Goal: Task Accomplishment & Management: Complete application form

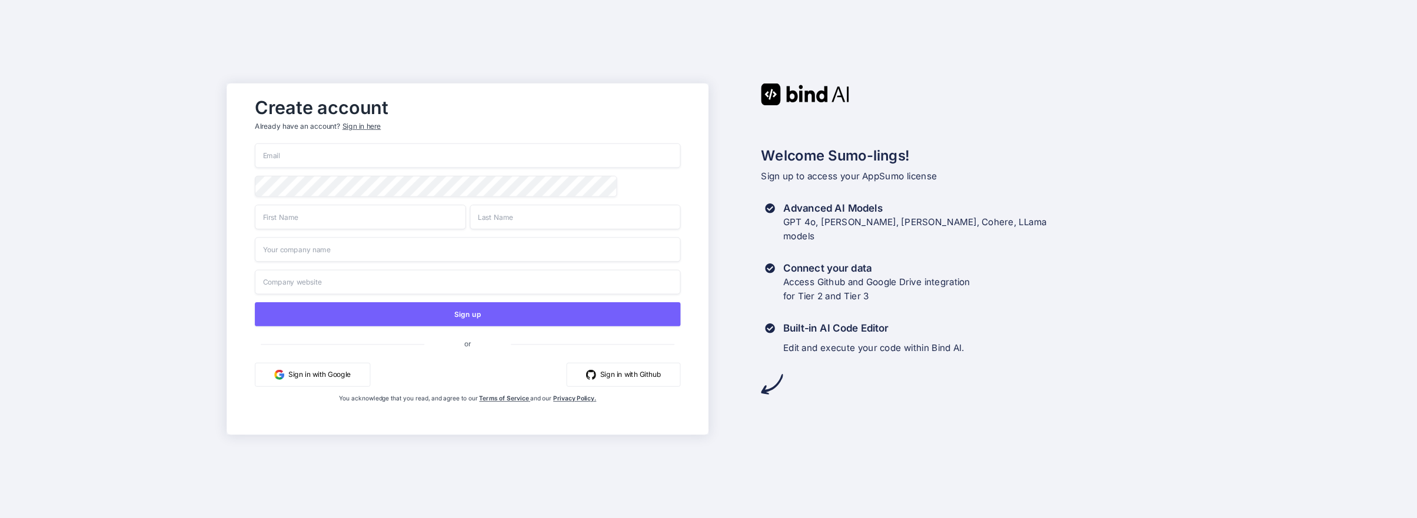
click at [280, 155] on input "email" at bounding box center [468, 156] width 426 height 25
type input "[EMAIL_ADDRESS][DOMAIN_NAME]"
click at [315, 220] on input "text" at bounding box center [360, 217] width 211 height 25
type input "[PERSON_NAME]"
type input "Martelletti"
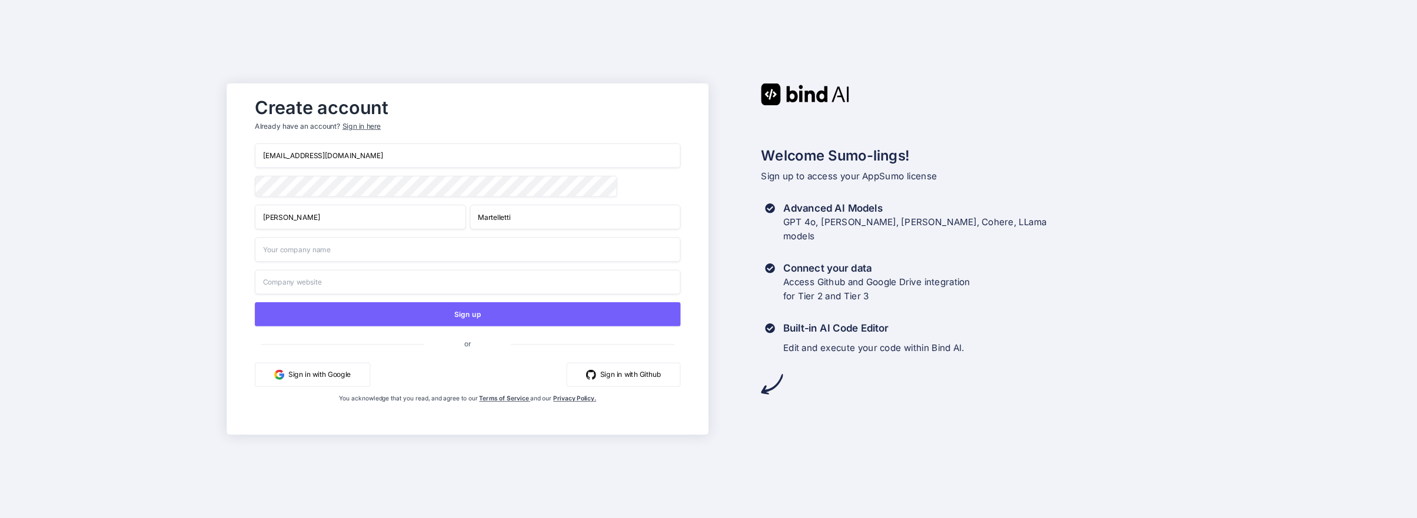
click at [274, 245] on input "text" at bounding box center [468, 249] width 426 height 25
type input "AI Studio"
click at [289, 286] on input "text" at bounding box center [468, 282] width 426 height 25
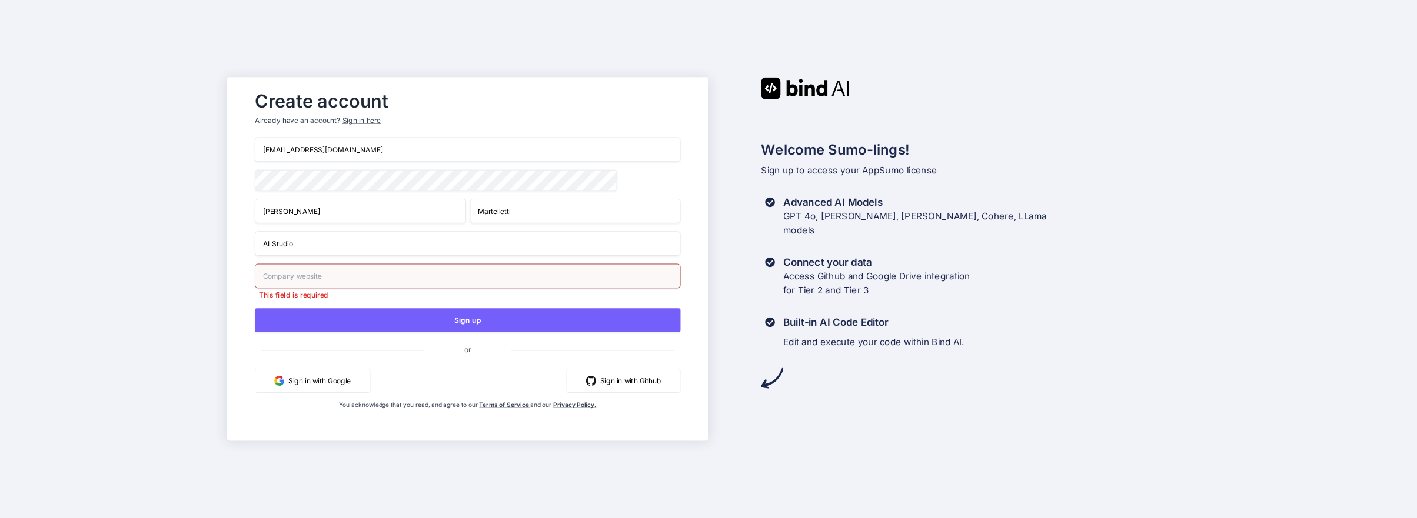
drag, startPoint x: 474, startPoint y: 317, endPoint x: 431, endPoint y: 370, distance: 68.6
click at [431, 370] on div "[EMAIL_ADDRESS][DOMAIN_NAME] [PERSON_NAME] AI Studio This field is required Sig…" at bounding box center [468, 285] width 426 height 295
click at [311, 275] on input "text" at bounding box center [468, 276] width 426 height 25
click at [303, 381] on button "Sign in with Google" at bounding box center [312, 381] width 115 height 24
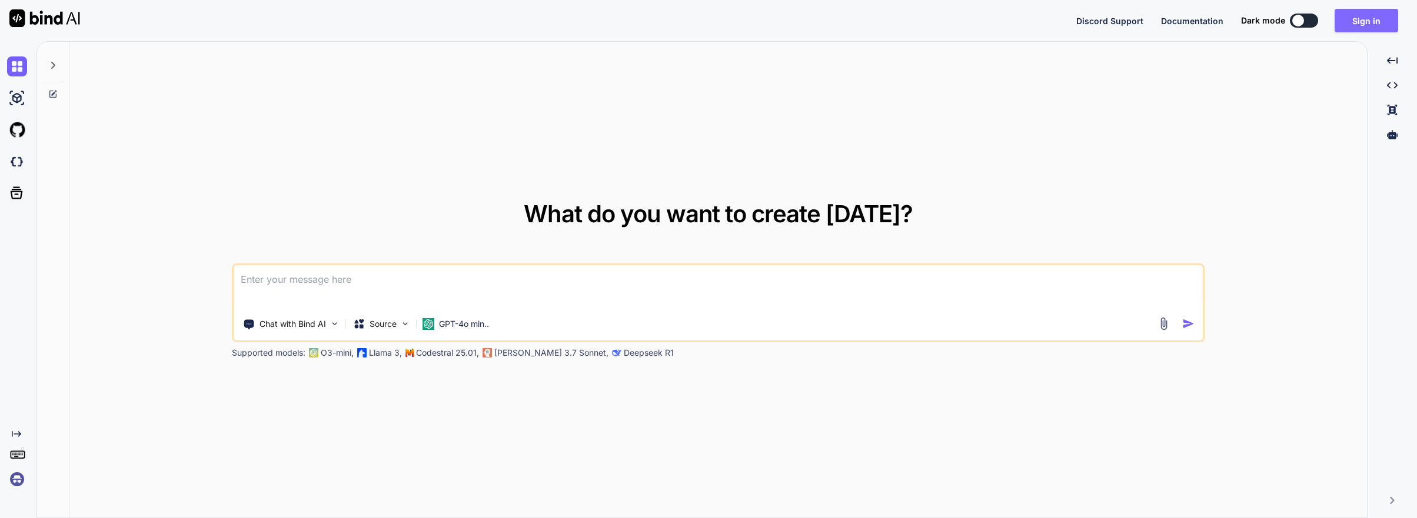
click at [1359, 18] on button "Sign in" at bounding box center [1367, 21] width 64 height 24
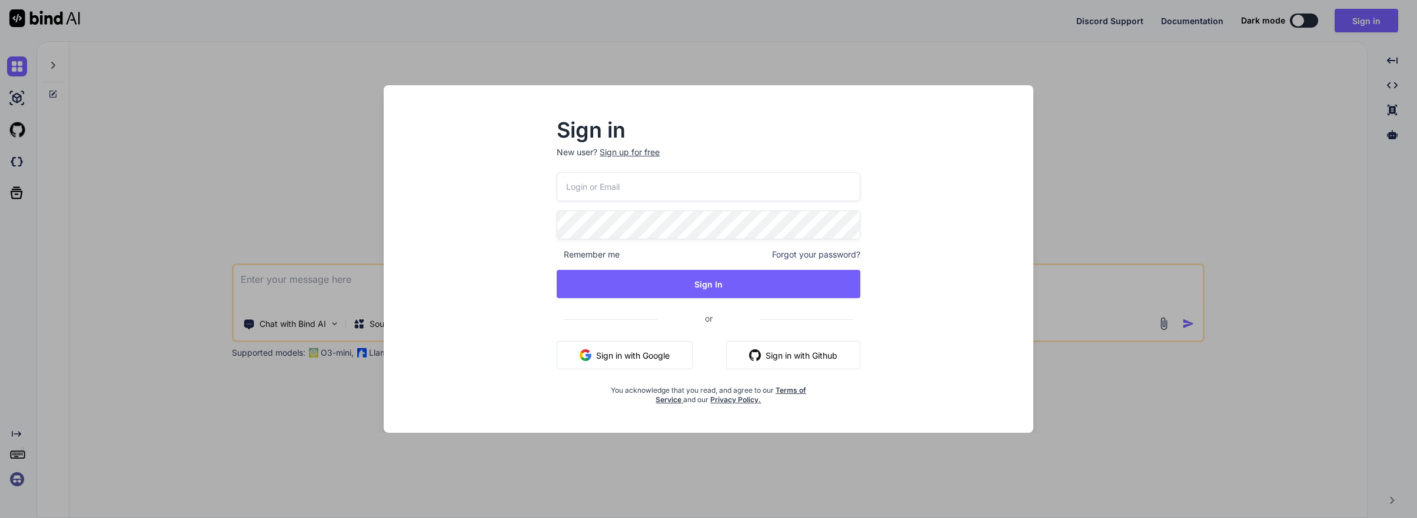
click at [617, 356] on button "Sign in with Google" at bounding box center [625, 355] width 136 height 28
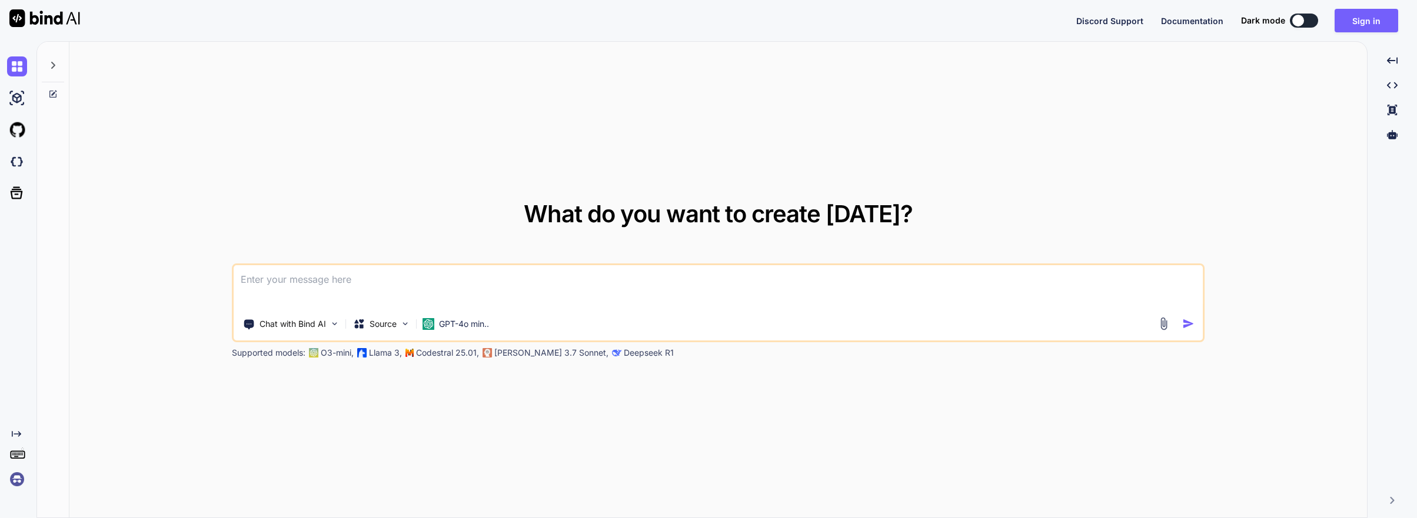
click at [1178, 98] on div "What do you want to create [DATE]? Chat with Bind AI Source GPT-4o min.. Suppor…" at bounding box center [717, 280] width 1297 height 477
click at [404, 322] on img at bounding box center [405, 324] width 10 height 10
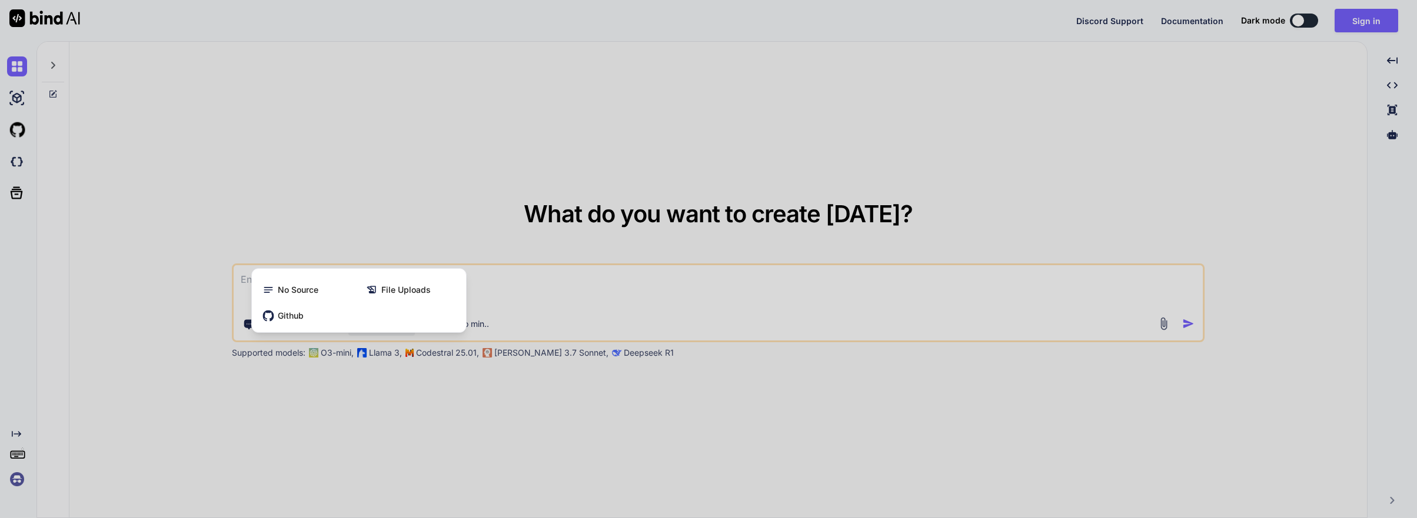
drag, startPoint x: 357, startPoint y: 418, endPoint x: 354, endPoint y: 407, distance: 10.9
click at [356, 415] on div at bounding box center [708, 259] width 1417 height 518
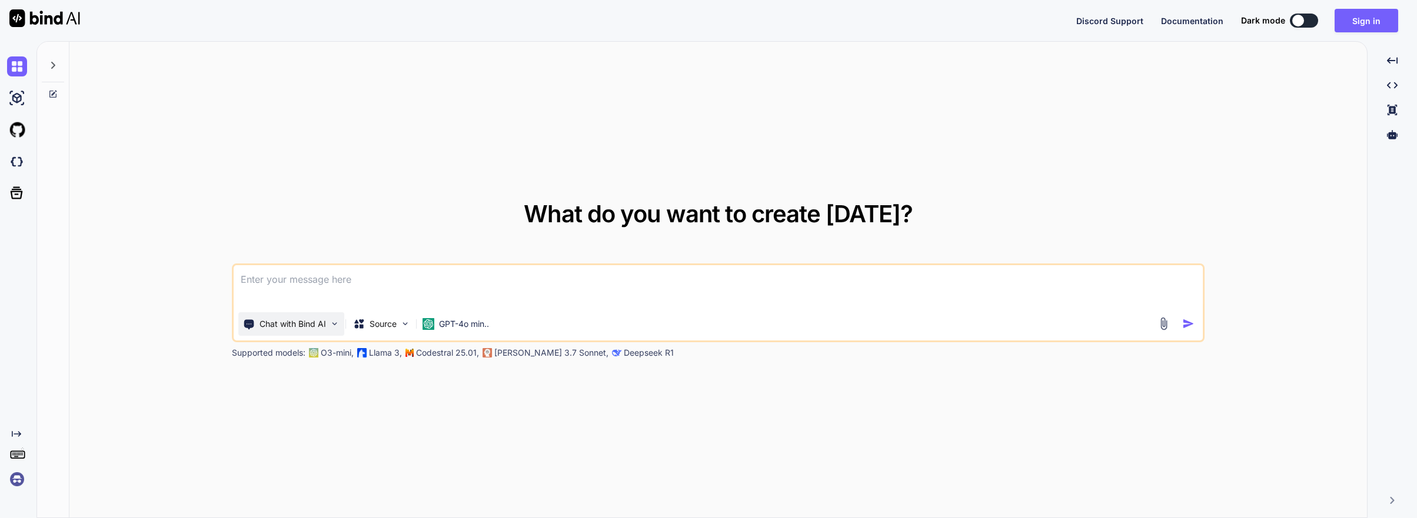
click at [332, 324] on img at bounding box center [335, 324] width 10 height 10
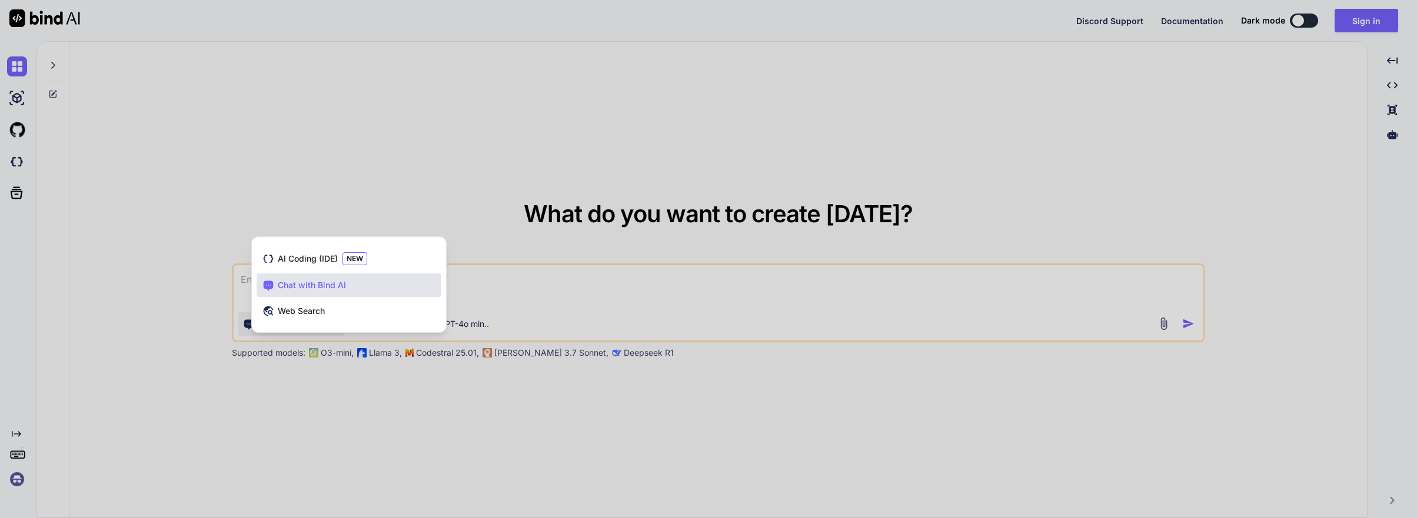
click at [329, 398] on div at bounding box center [708, 259] width 1417 height 518
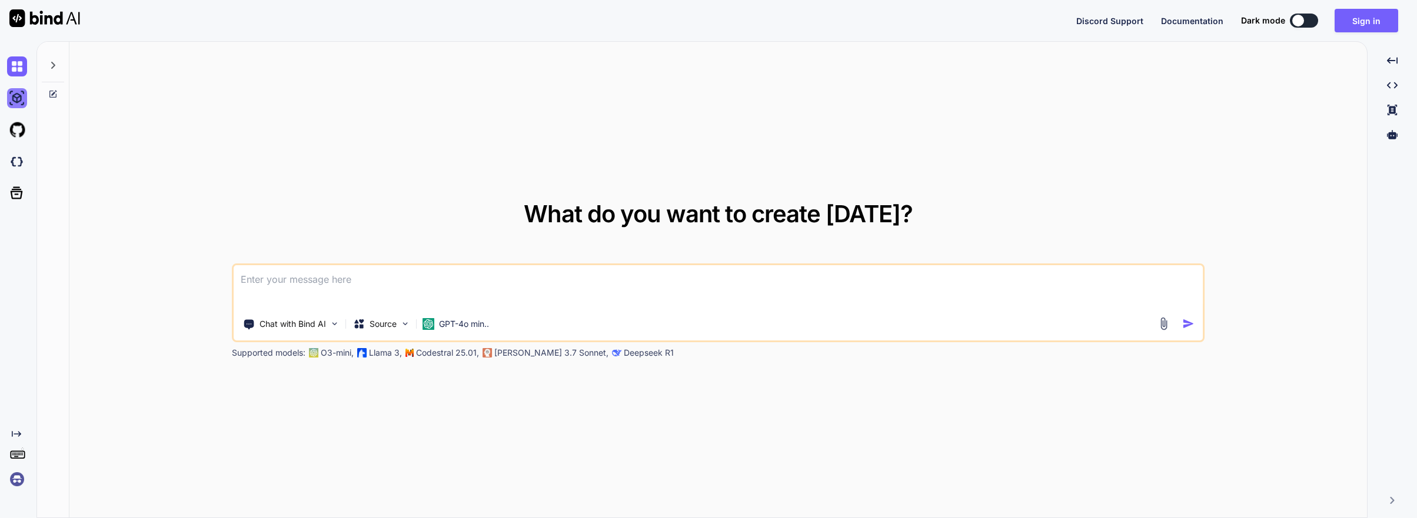
click at [20, 97] on img at bounding box center [17, 98] width 20 height 20
type textarea "x"
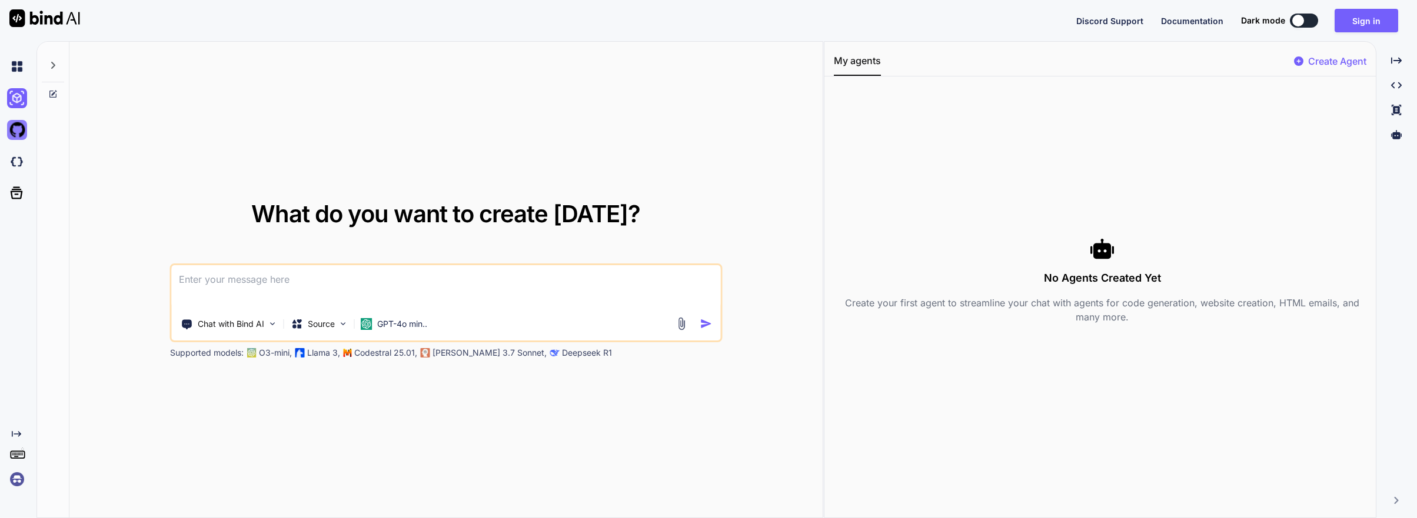
click at [15, 127] on img at bounding box center [17, 130] width 20 height 20
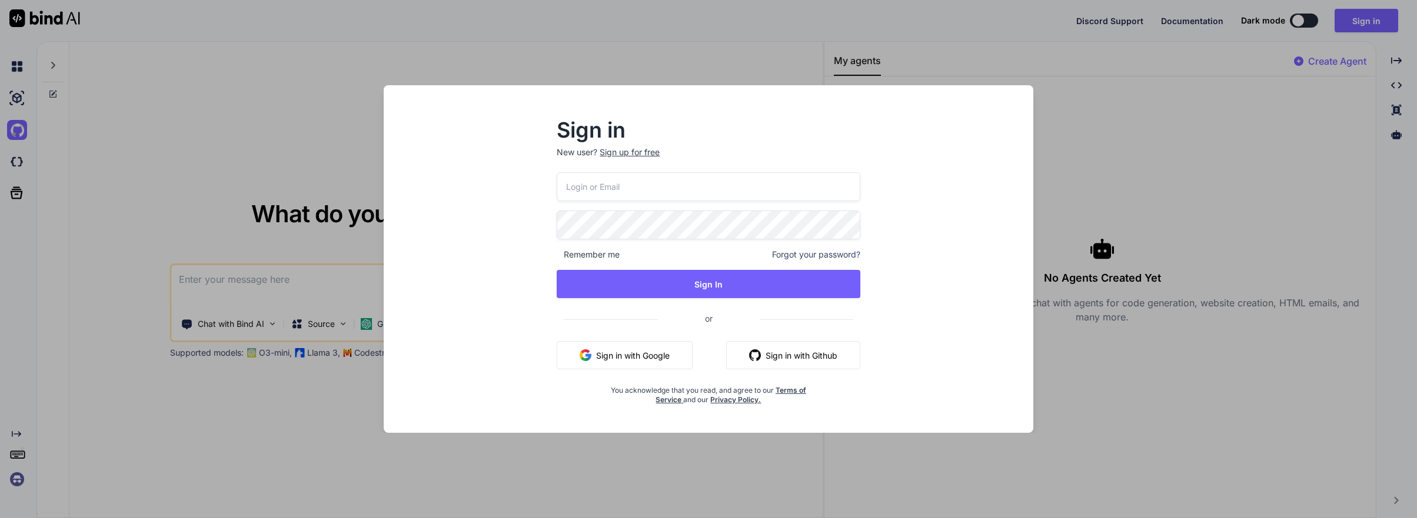
click at [358, 473] on div "Sign in New user? Sign up for free Remember me Forgot your password? Sign In or…" at bounding box center [708, 259] width 1417 height 518
